Goal: Task Accomplishment & Management: Manage account settings

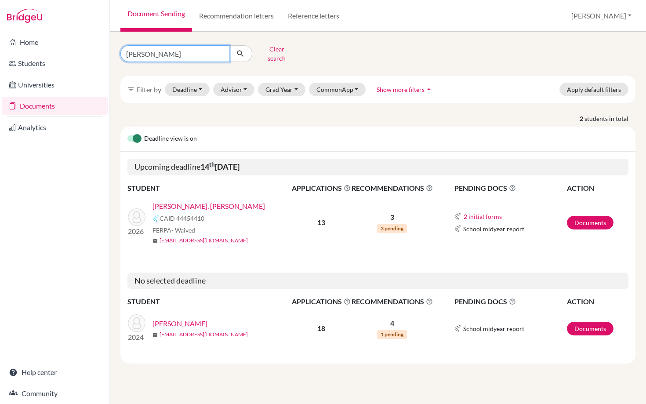
drag, startPoint x: 154, startPoint y: 54, endPoint x: 116, endPoint y: 53, distance: 37.4
click at [116, 53] on div "[PERSON_NAME] Clear search" at bounding box center [202, 53] width 176 height 23
type input "[PERSON_NAME]"
click button "submit" at bounding box center [240, 53] width 23 height 17
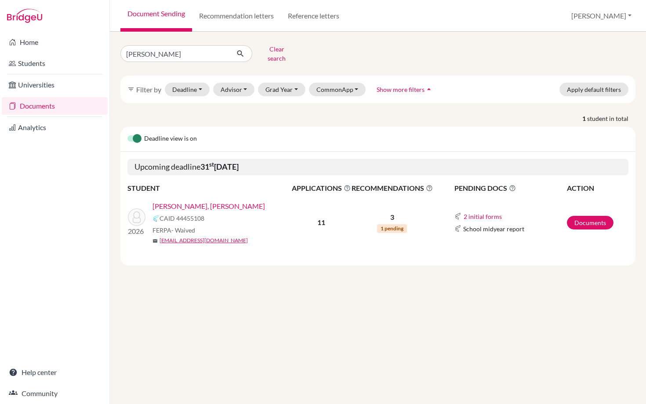
click at [222, 201] on link "[PERSON_NAME], [PERSON_NAME]" at bounding box center [208, 206] width 112 height 11
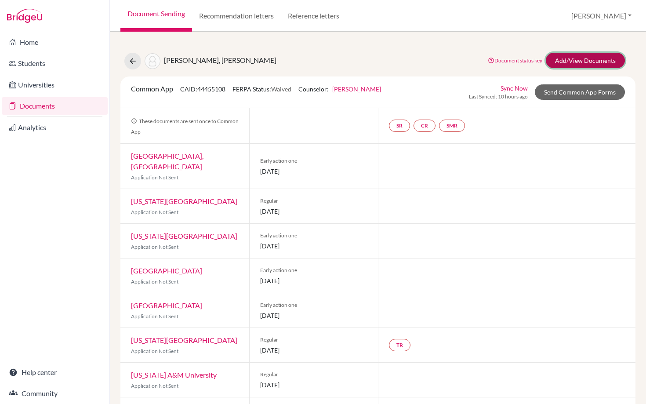
click at [573, 59] on link "Add/View Documents" at bounding box center [585, 60] width 79 height 15
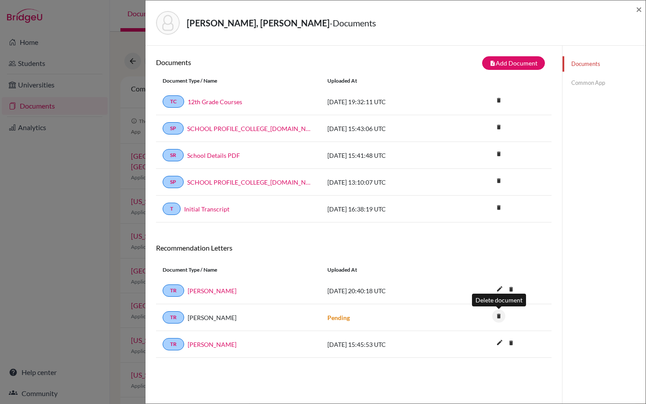
click at [500, 318] on icon "delete" at bounding box center [498, 315] width 13 height 13
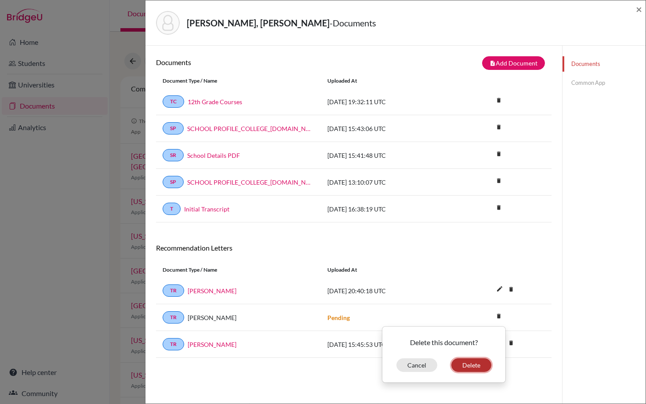
click at [473, 366] on button "Delete" at bounding box center [471, 365] width 40 height 14
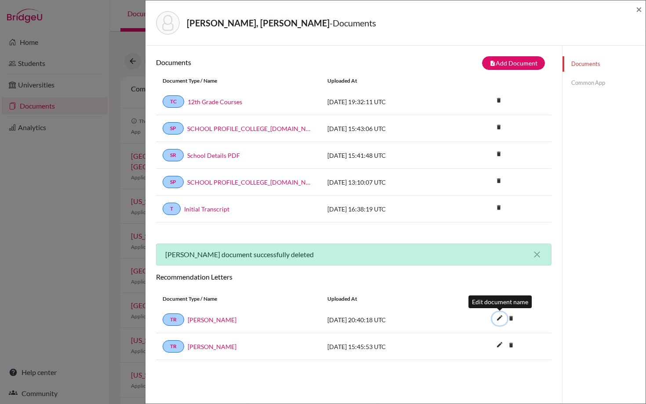
click at [498, 321] on icon "edit" at bounding box center [500, 318] width 14 height 14
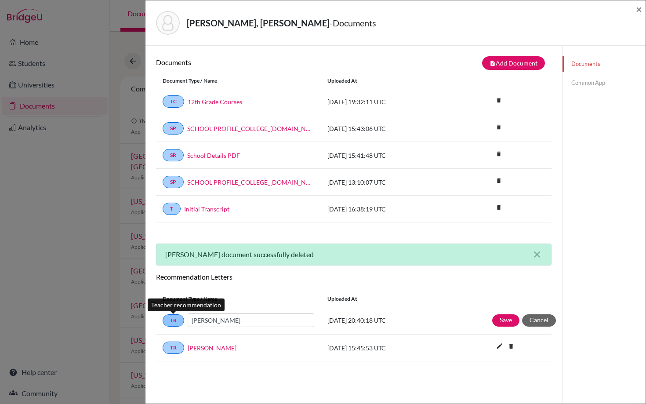
drag, startPoint x: 232, startPoint y: 323, endPoint x: 173, endPoint y: 322, distance: 59.8
click at [173, 322] on div "TR [PERSON_NAME]" at bounding box center [239, 320] width 152 height 14
type input "[PERSON_NAME]"
click at [507, 323] on button "Save" at bounding box center [505, 320] width 27 height 12
